Goal: Task Accomplishment & Management: Use online tool/utility

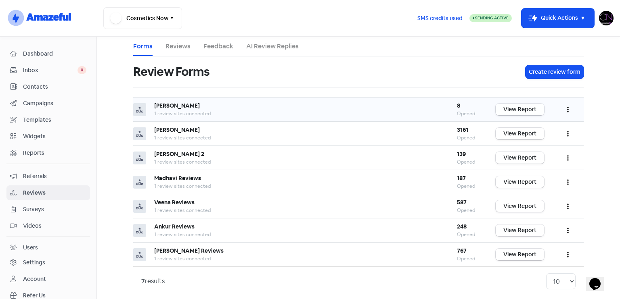
click at [532, 107] on link "View Report" at bounding box center [519, 110] width 48 height 12
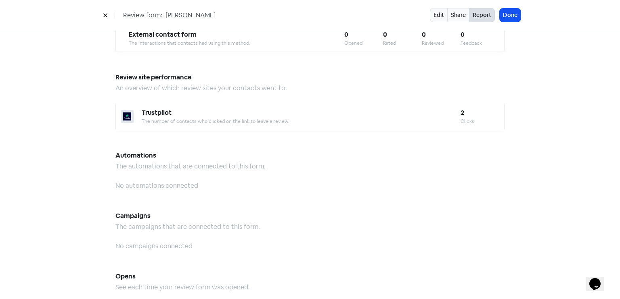
scroll to position [731, 0]
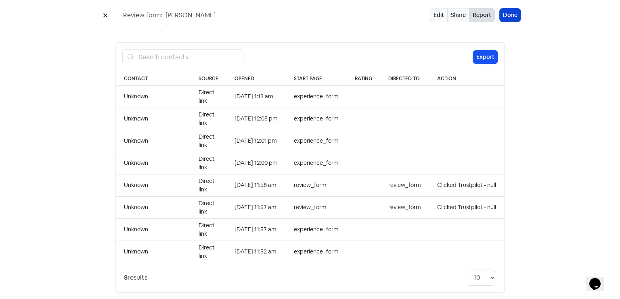
click at [519, 17] on button "Done" at bounding box center [509, 14] width 21 height 13
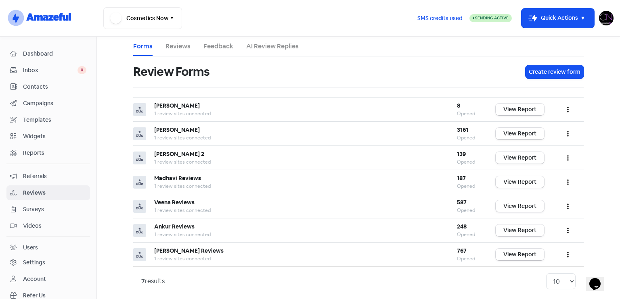
click at [42, 50] on span "Dashboard" at bounding box center [54, 54] width 63 height 8
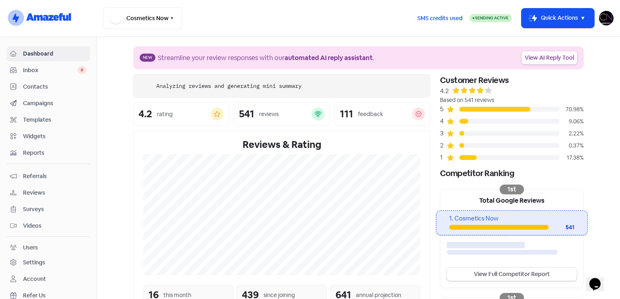
click at [539, 60] on link "View AI Reply Tool" at bounding box center [549, 57] width 56 height 13
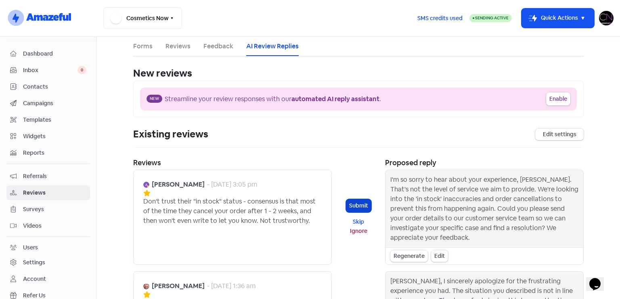
click at [365, 199] on button "Submit" at bounding box center [358, 205] width 25 height 13
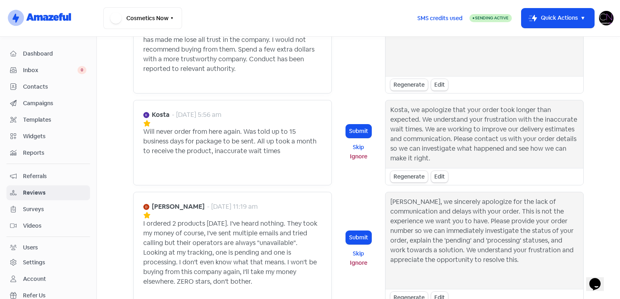
scroll to position [460, 0]
